Goal: Check status

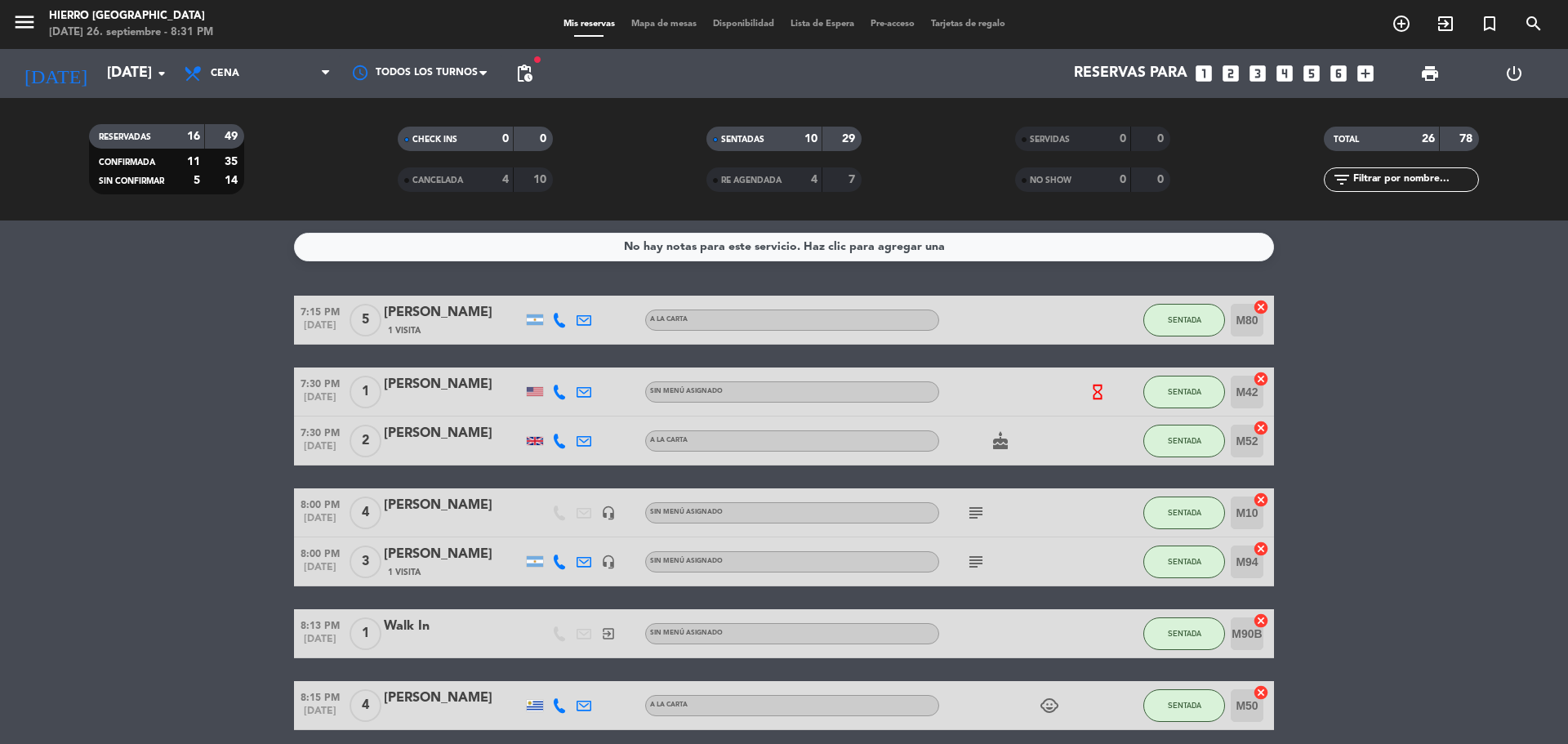
click at [1101, 145] on div "0" at bounding box center [1111, 140] width 32 height 19
click at [977, 508] on icon "subject" at bounding box center [976, 513] width 20 height 20
click at [979, 567] on icon "subject" at bounding box center [976, 562] width 20 height 20
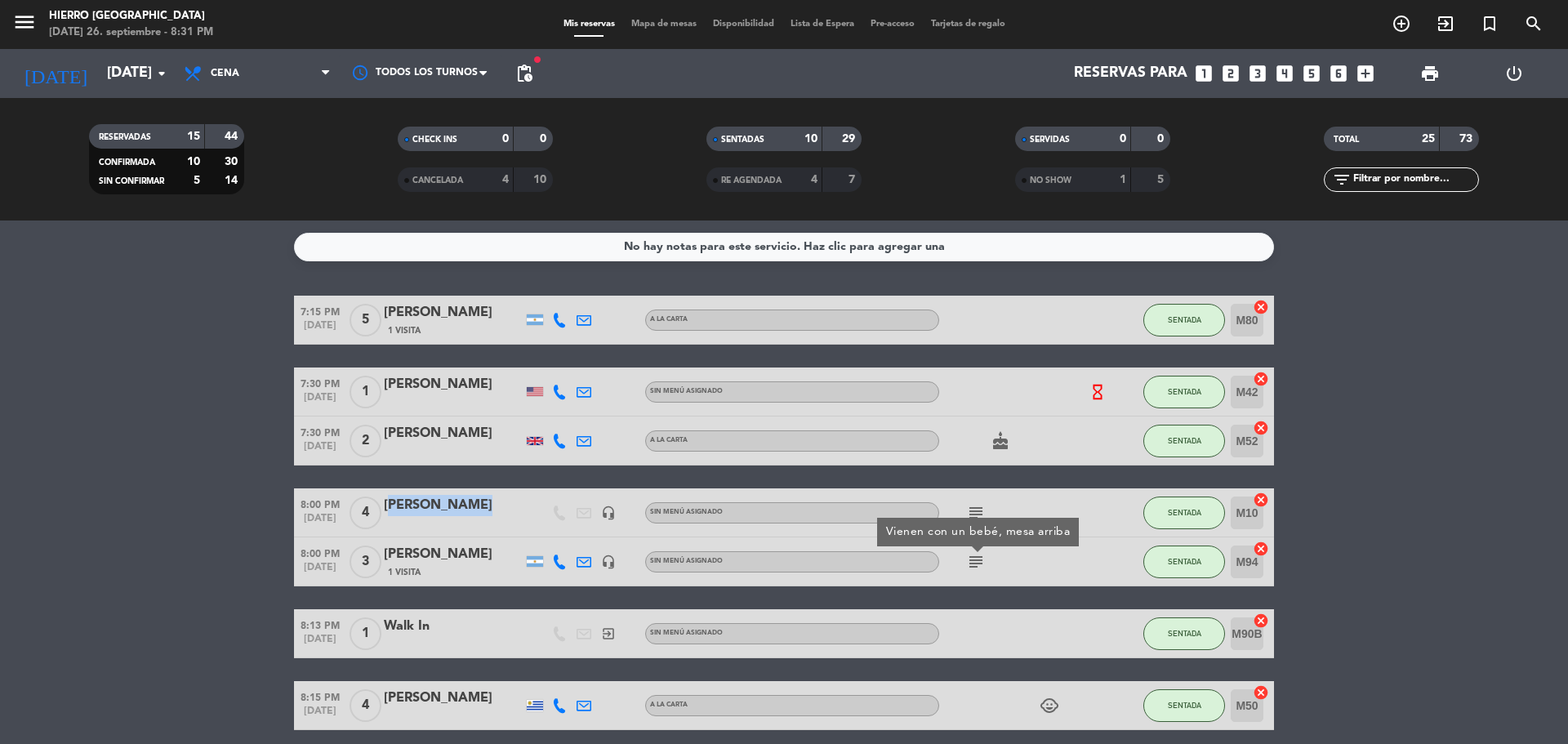
copy div "[PERSON_NAME]"
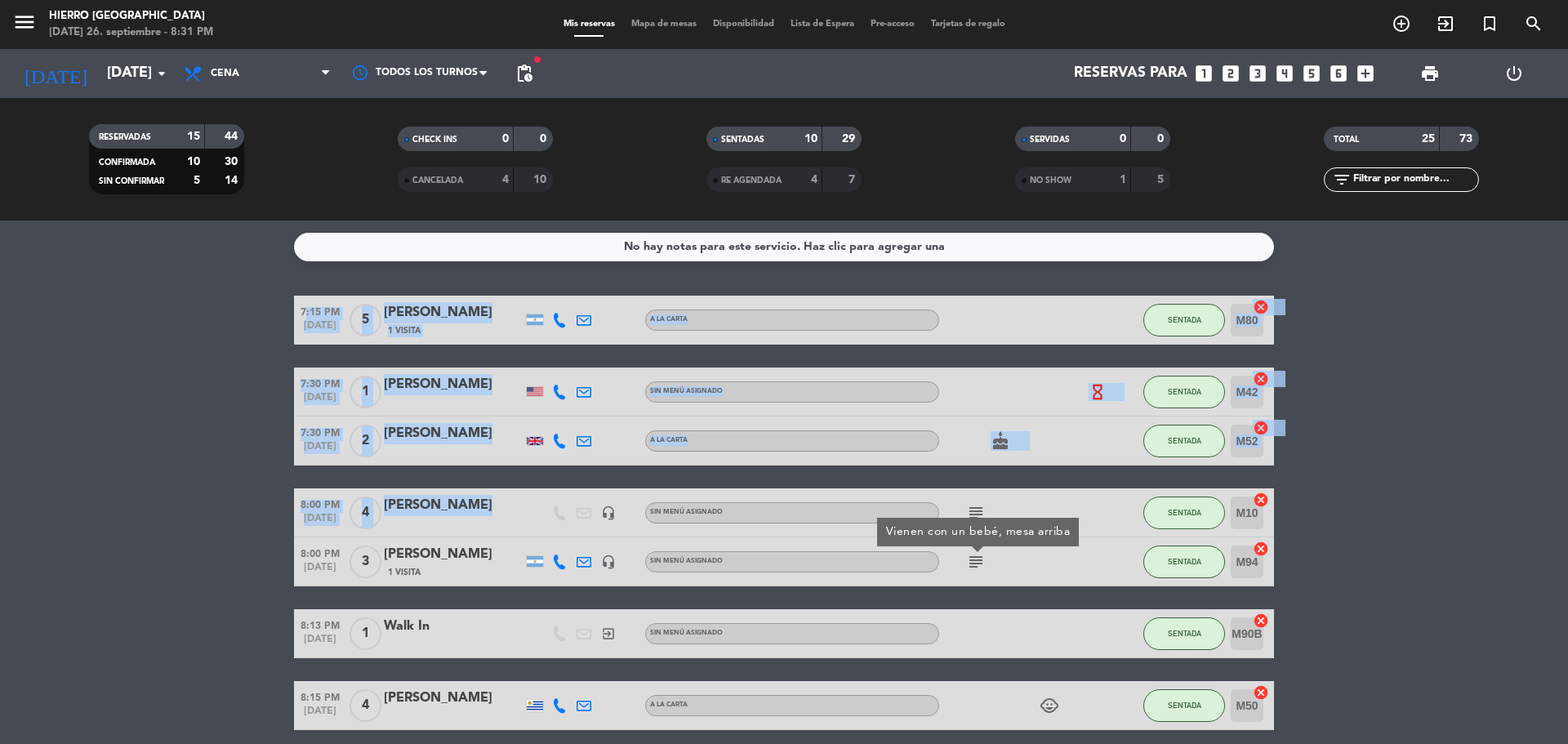
drag, startPoint x: 469, startPoint y: 506, endPoint x: 200, endPoint y: 512, distance: 269.1
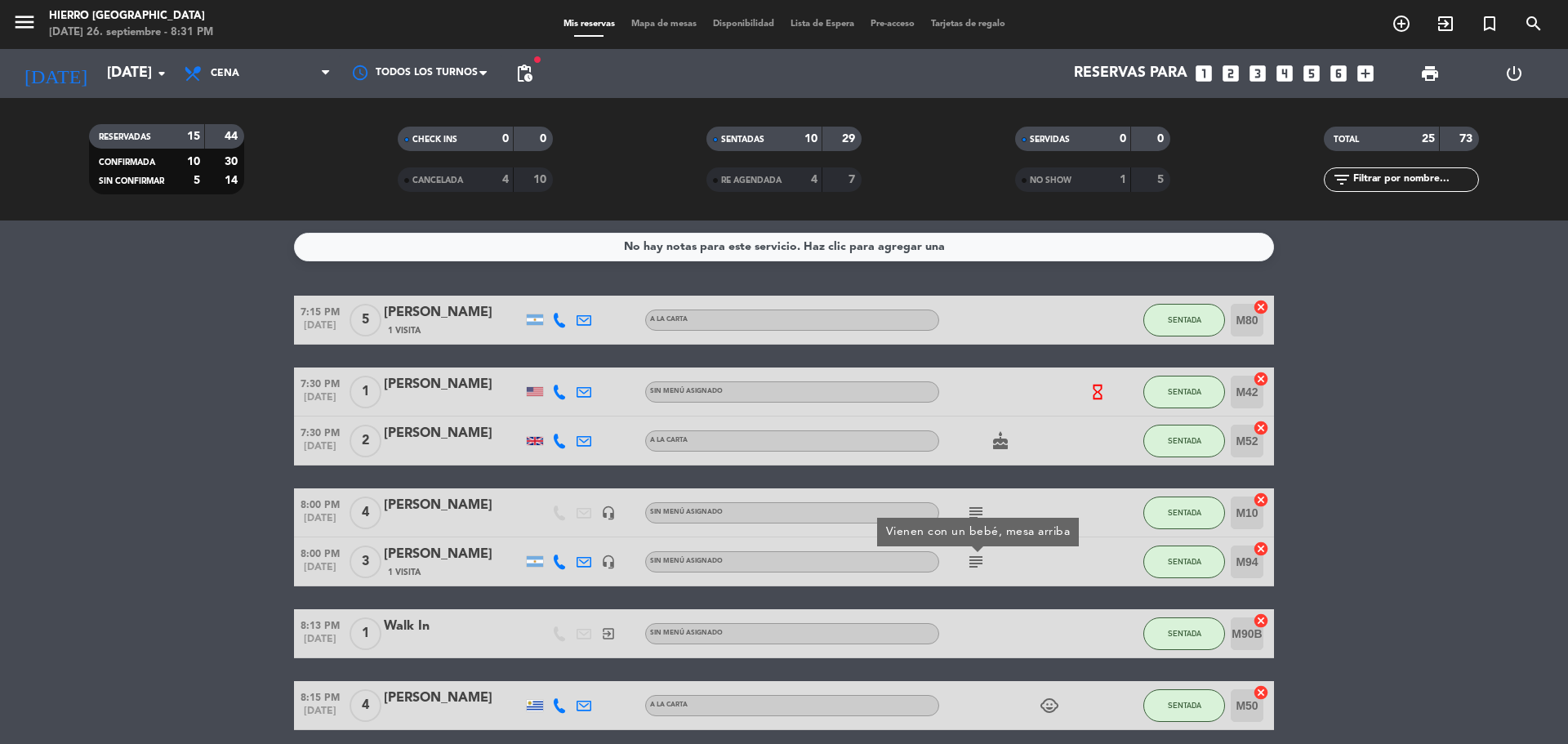
click at [971, 520] on icon "subject" at bounding box center [976, 513] width 20 height 20
click at [976, 561] on icon "subject" at bounding box center [976, 562] width 20 height 20
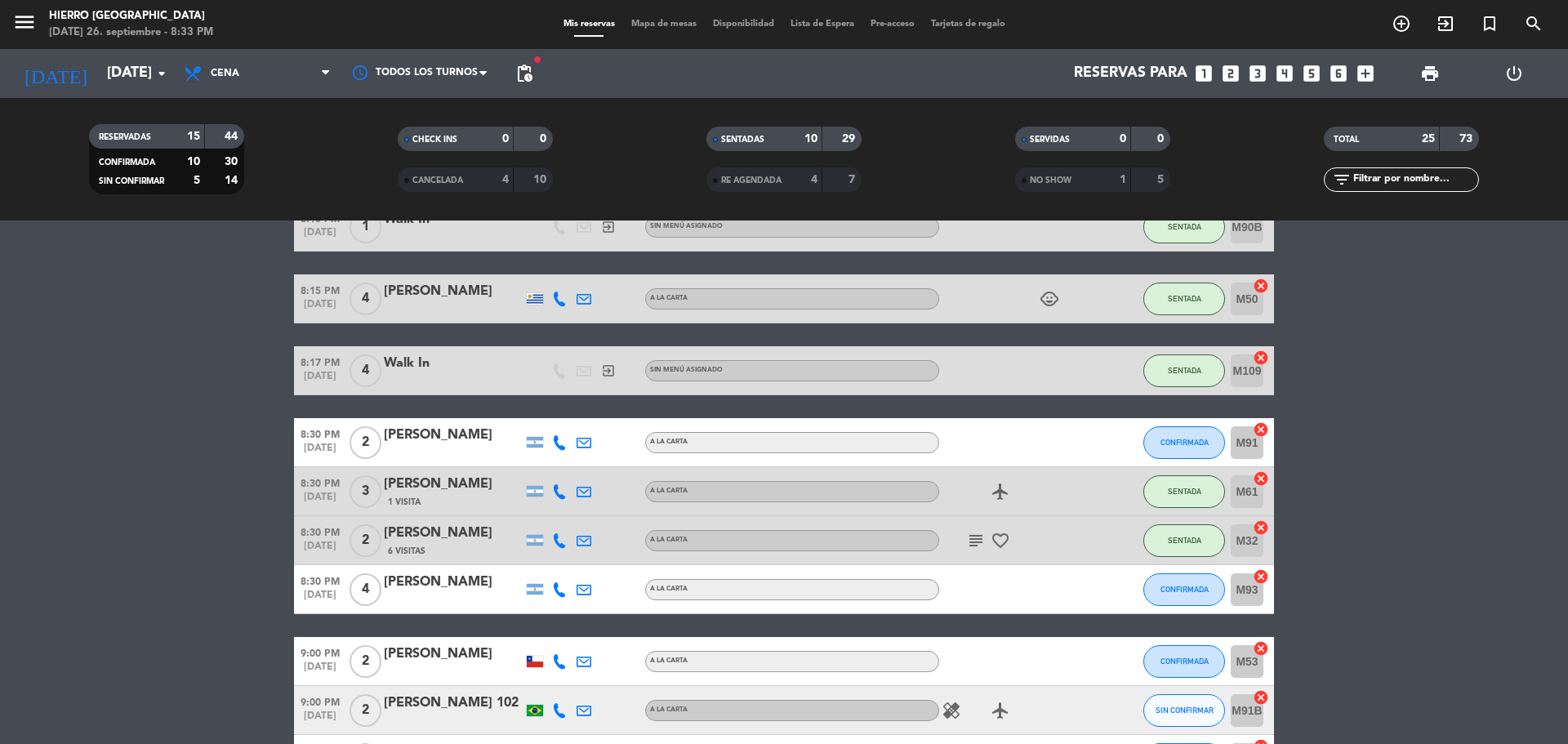
scroll to position [409, 0]
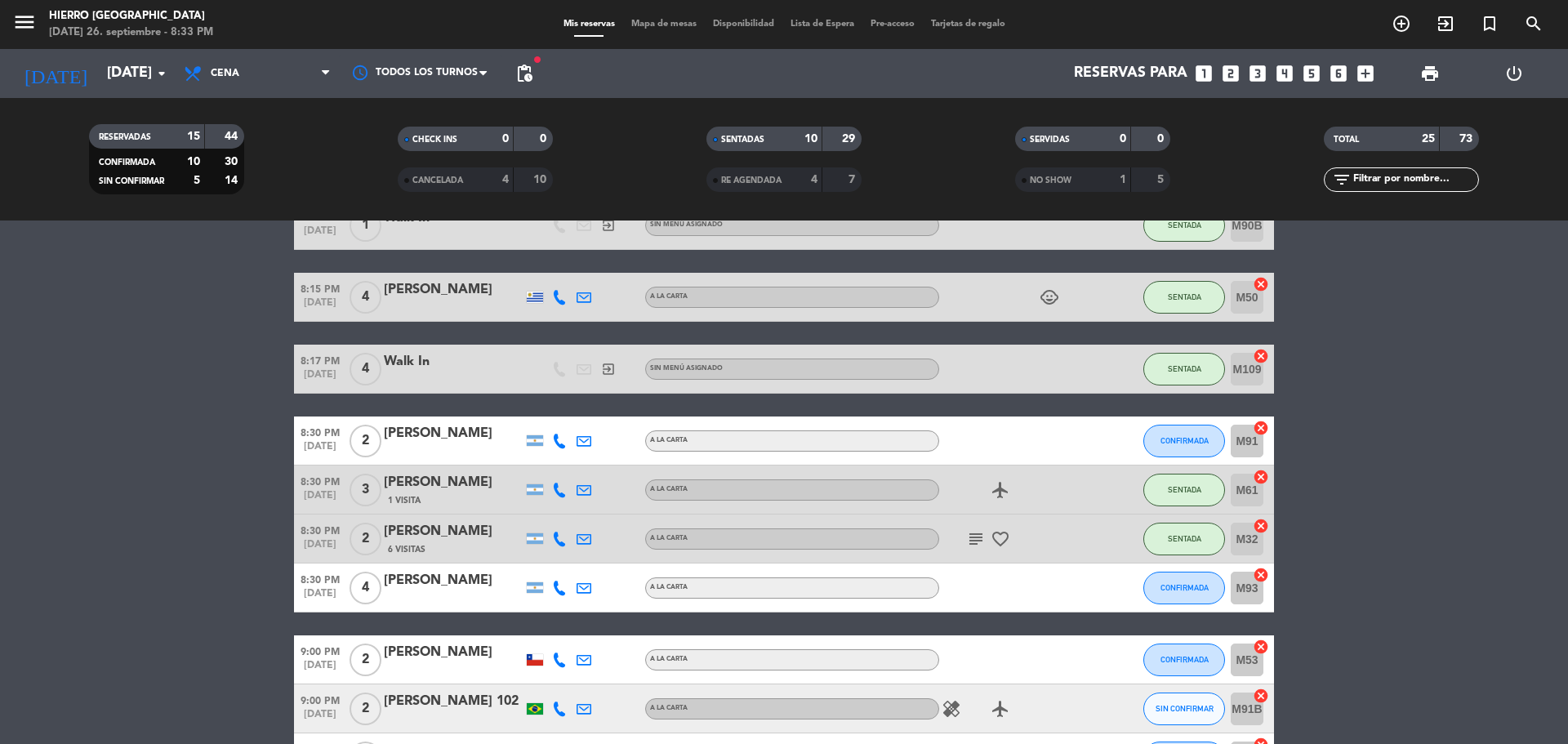
click at [972, 533] on icon "subject" at bounding box center [976, 539] width 20 height 20
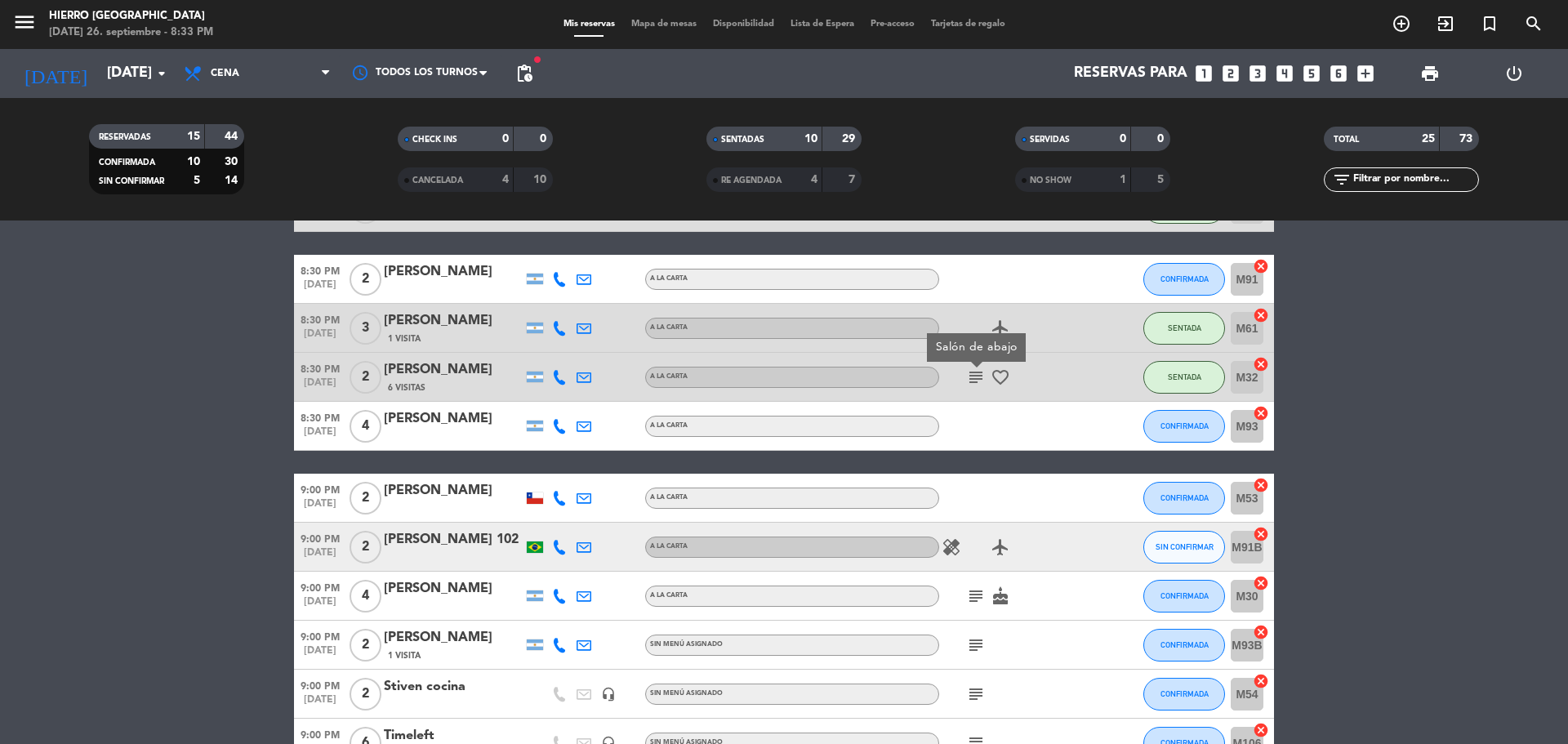
scroll to position [572, 0]
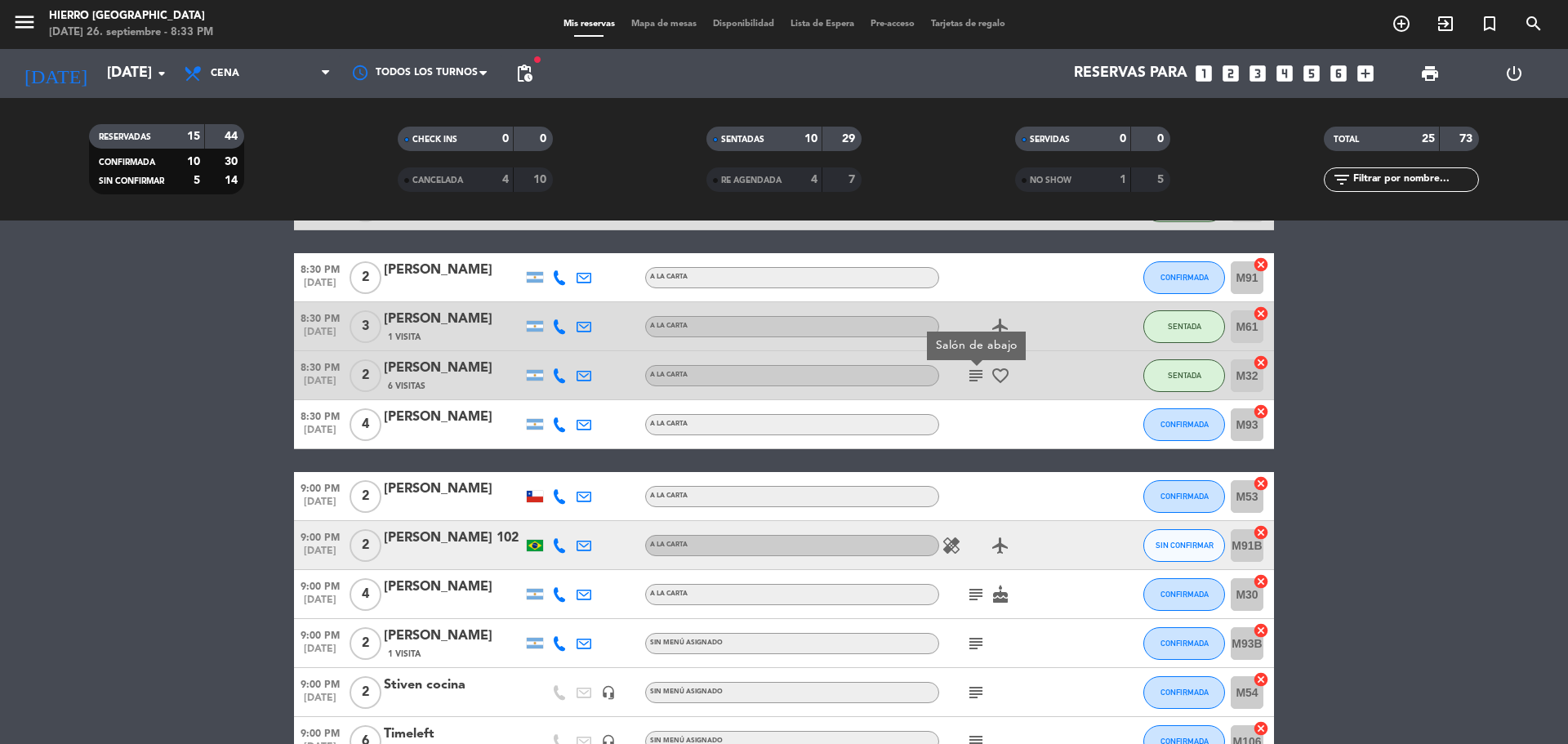
click at [978, 597] on icon "subject" at bounding box center [976, 594] width 20 height 20
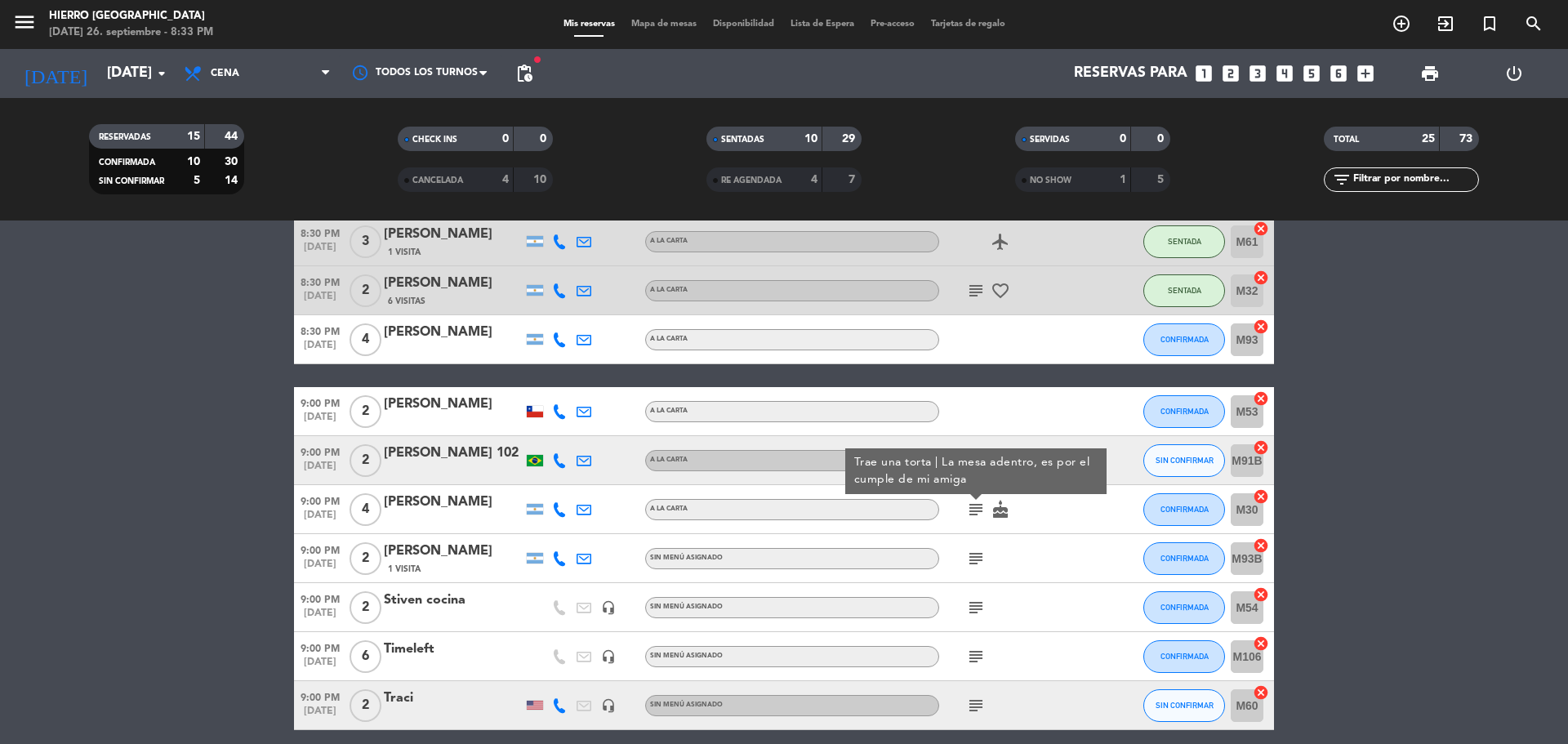
scroll to position [735, 0]
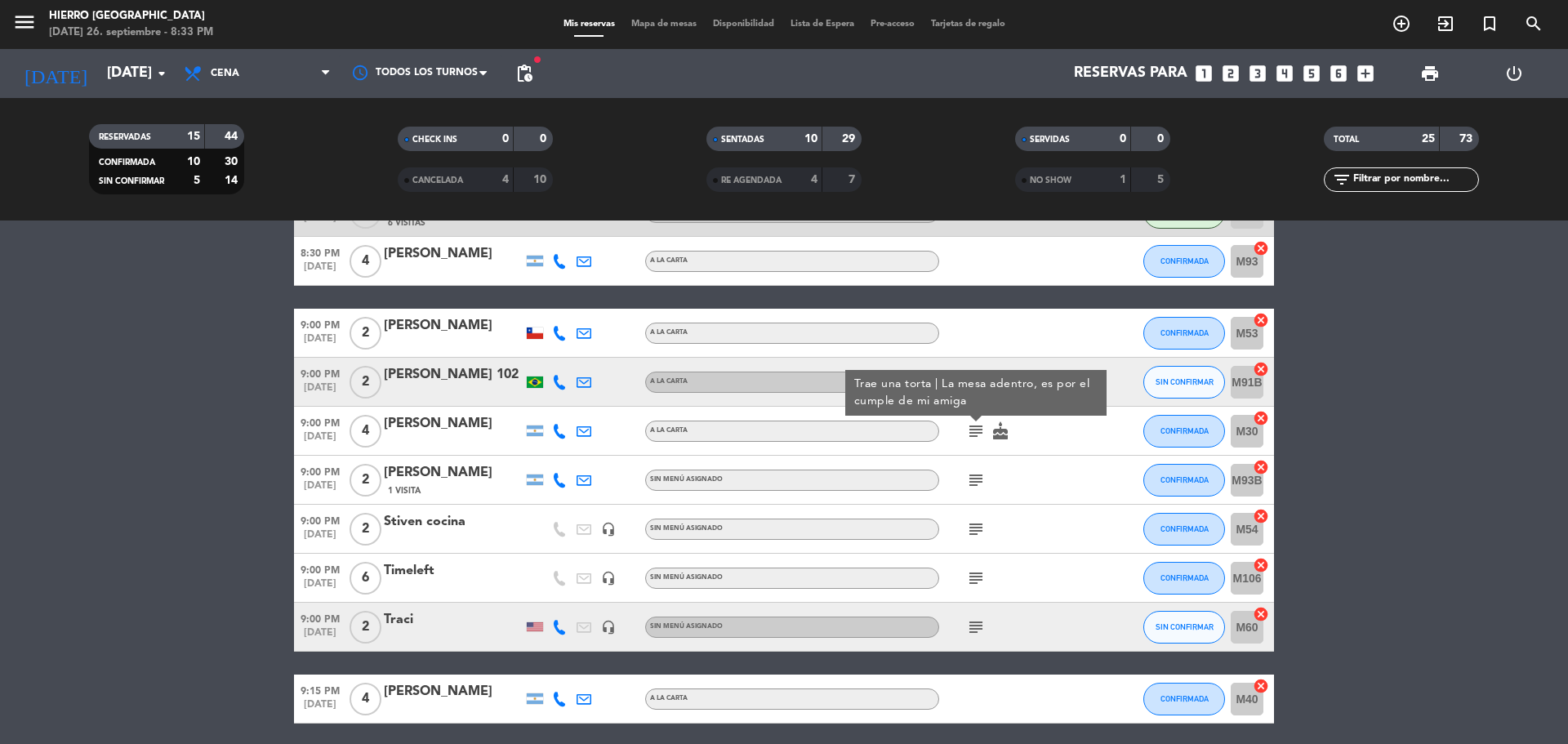
click at [974, 486] on icon "subject" at bounding box center [976, 480] width 20 height 20
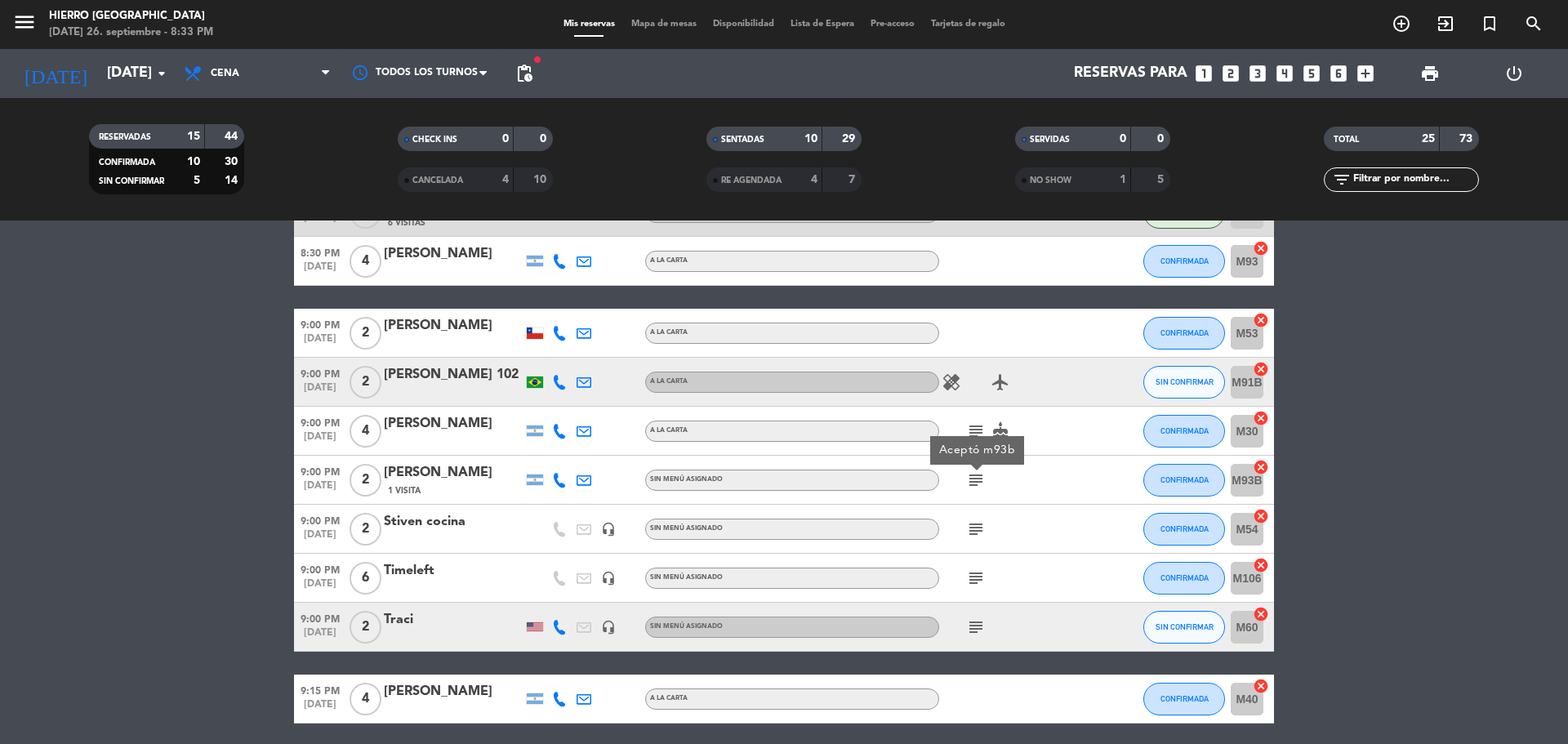
click at [979, 542] on div "subject" at bounding box center [1013, 528] width 147 height 48
click at [976, 534] on icon "subject" at bounding box center [976, 529] width 20 height 20
click at [979, 577] on icon "subject" at bounding box center [976, 578] width 20 height 20
click at [975, 627] on icon "subject" at bounding box center [976, 627] width 20 height 20
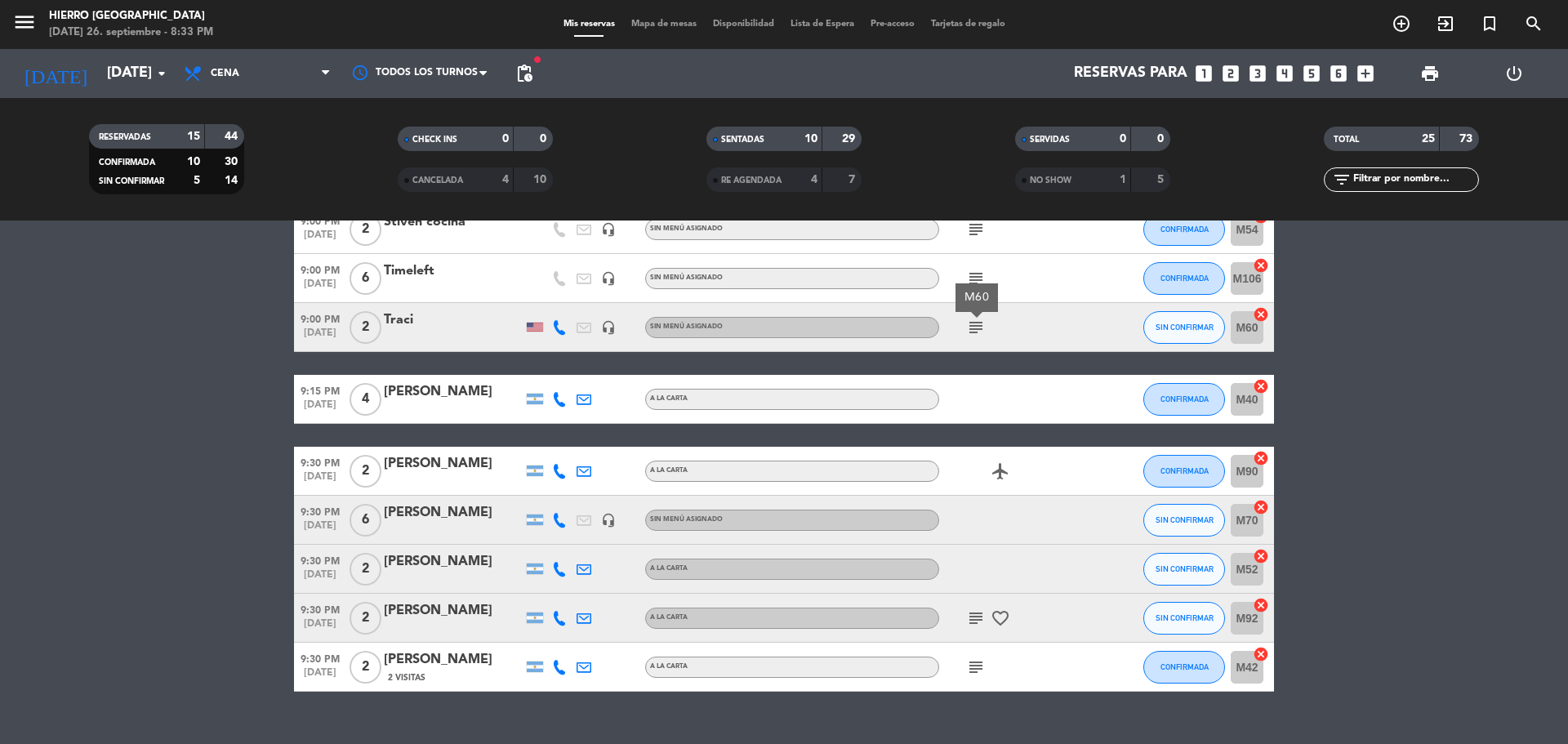
scroll to position [1062, 0]
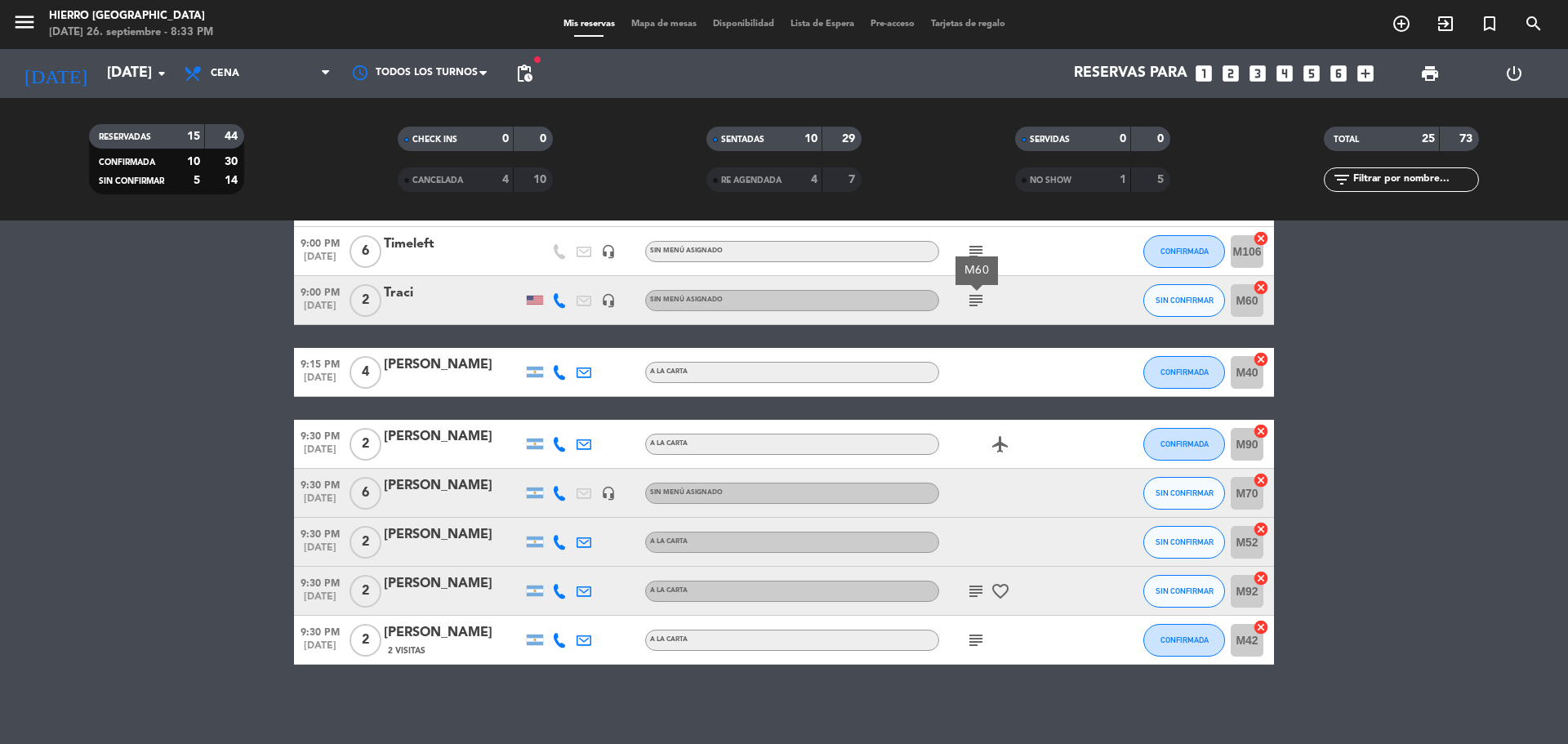
click at [979, 591] on icon "subject" at bounding box center [976, 591] width 20 height 20
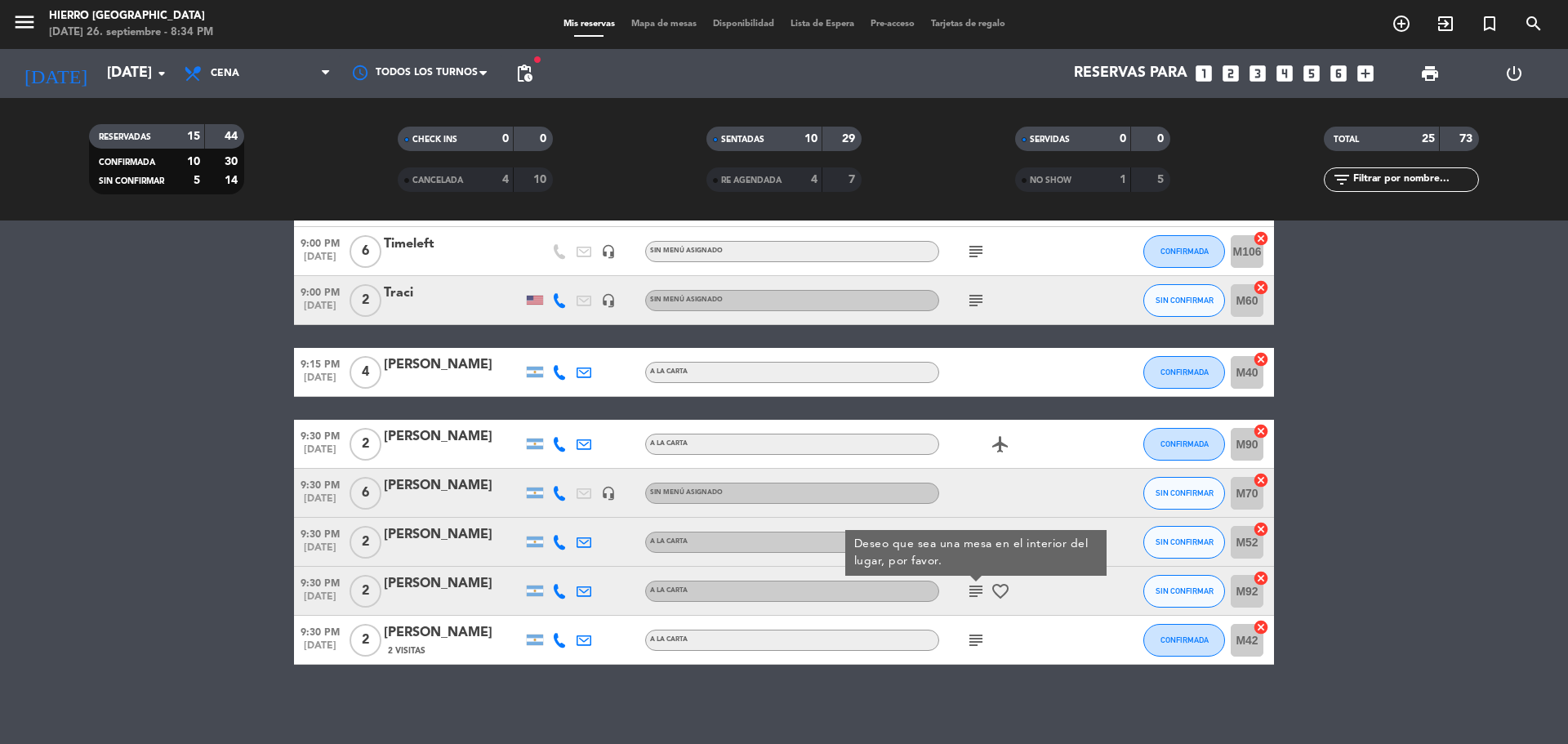
click at [971, 639] on icon "subject" at bounding box center [976, 640] width 20 height 20
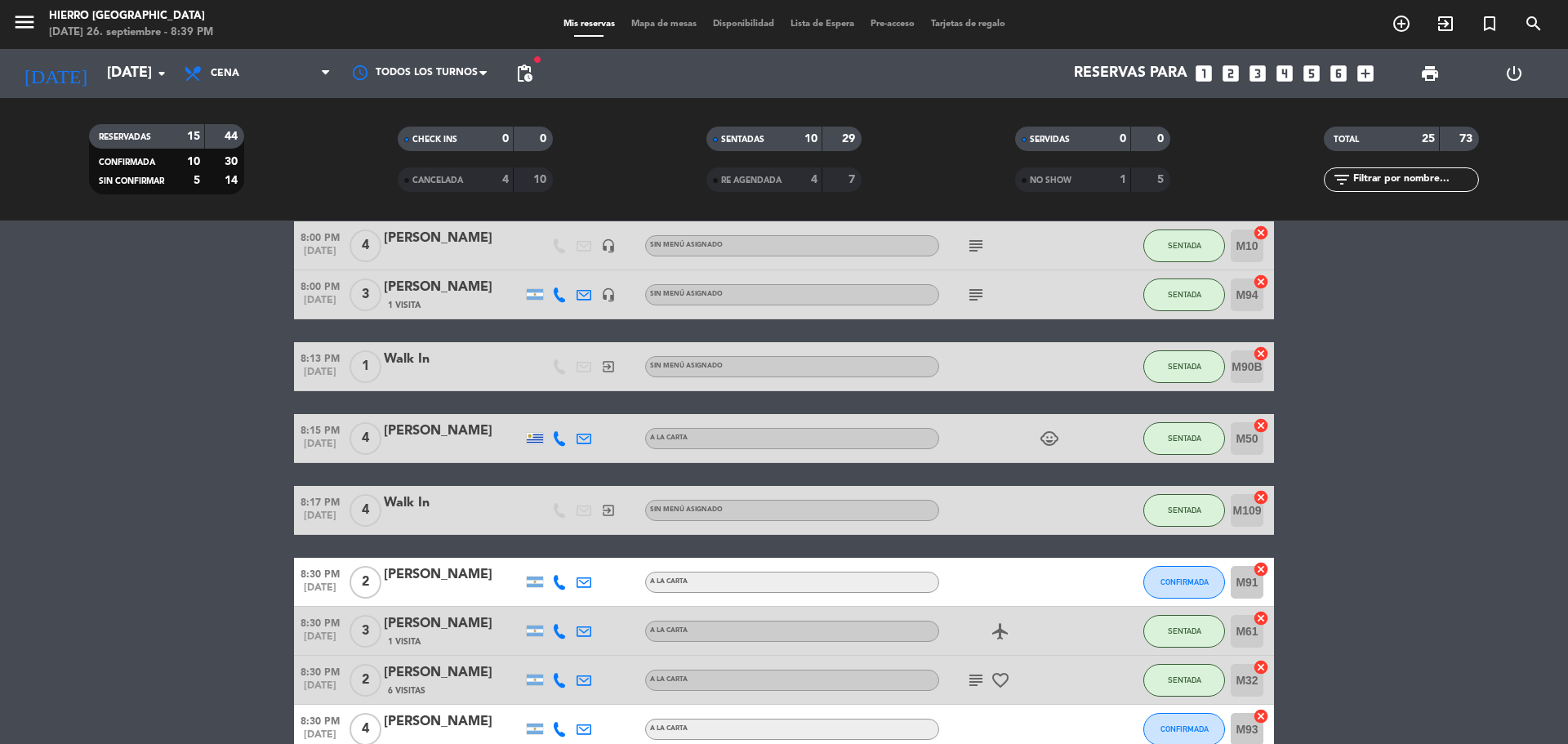
scroll to position [0, 0]
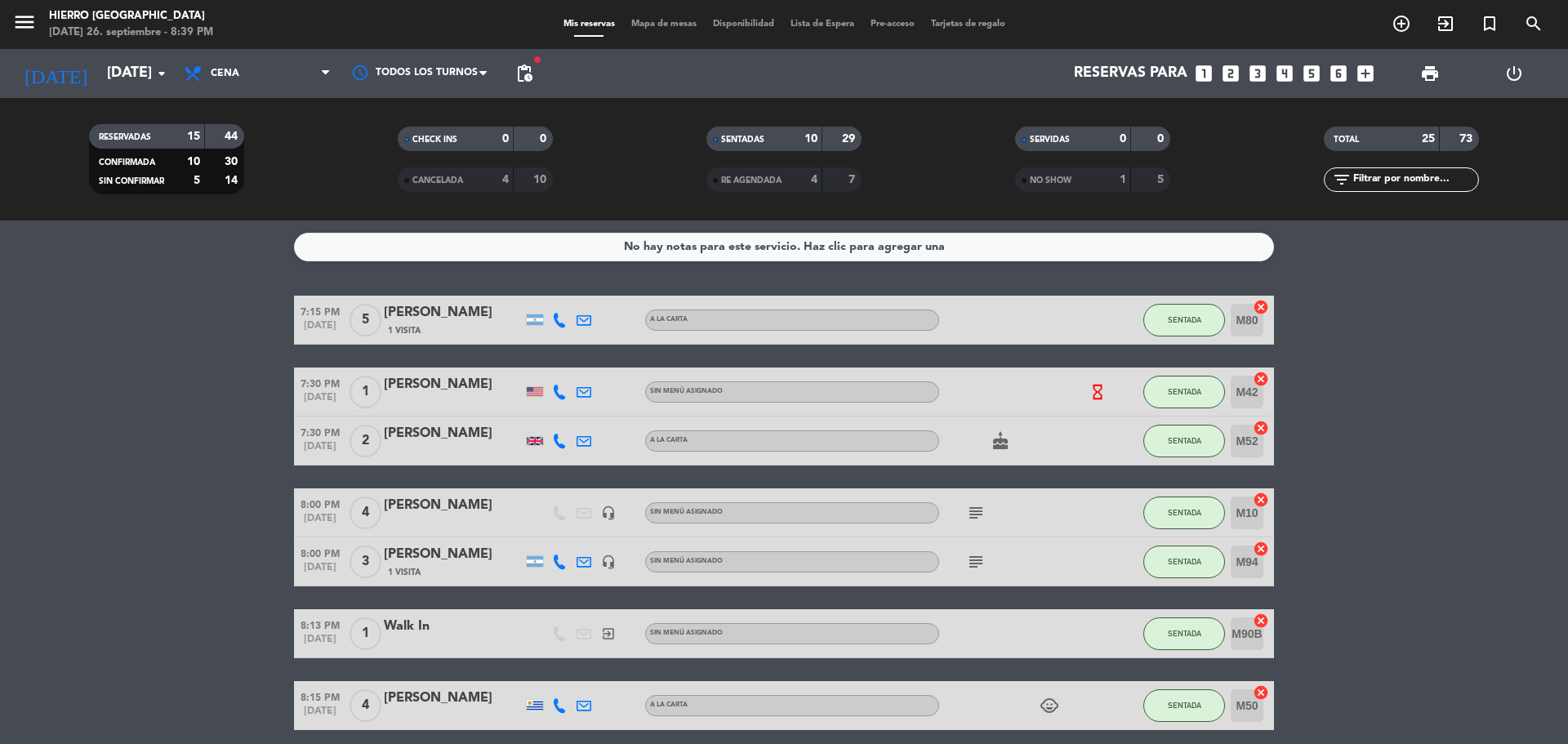
click at [971, 521] on icon "subject" at bounding box center [976, 513] width 20 height 20
click at [984, 566] on icon "subject" at bounding box center [976, 562] width 20 height 20
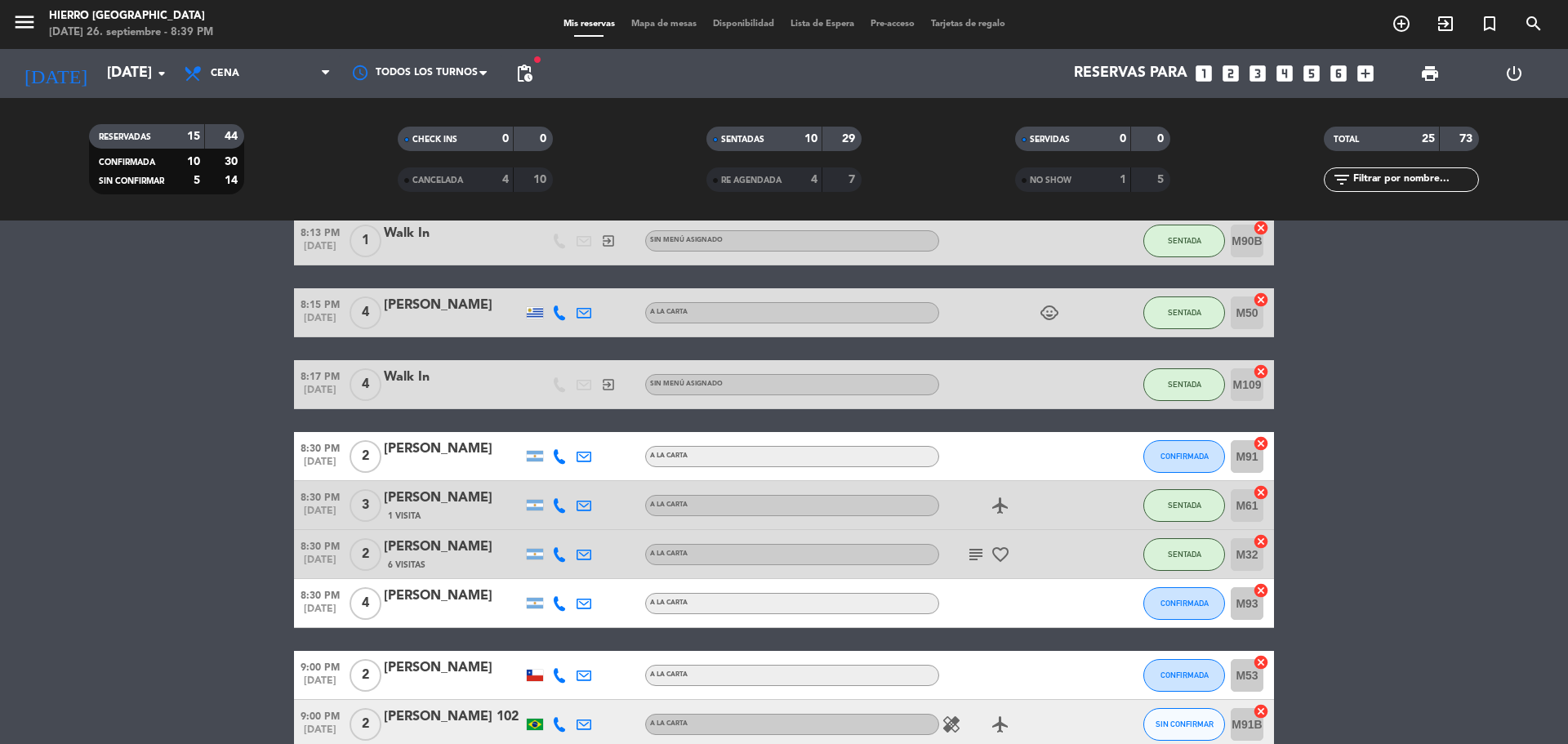
scroll to position [490, 0]
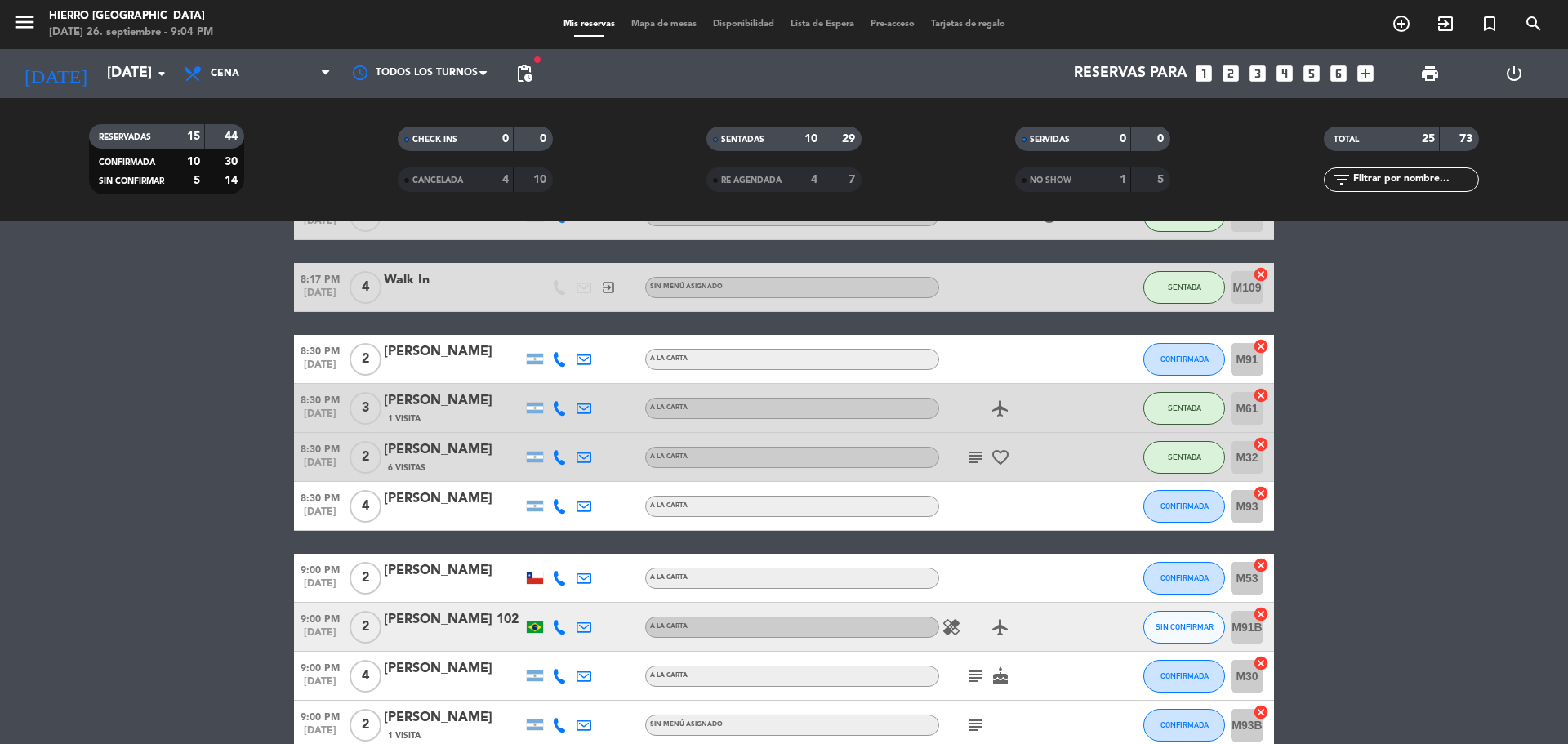
click at [966, 451] on icon "subject" at bounding box center [976, 457] width 20 height 20
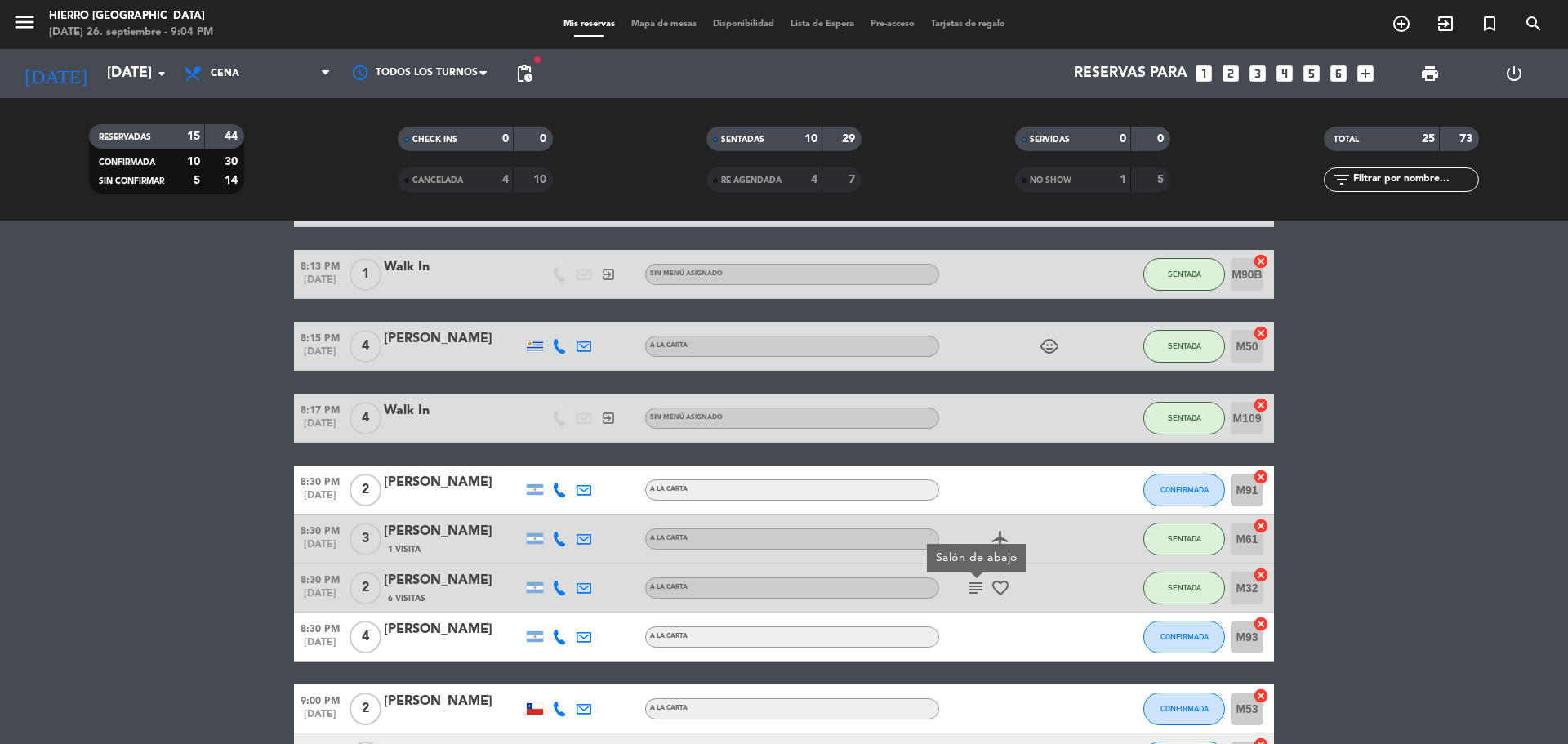
scroll to position [163, 0]
